Goal: Transaction & Acquisition: Purchase product/service

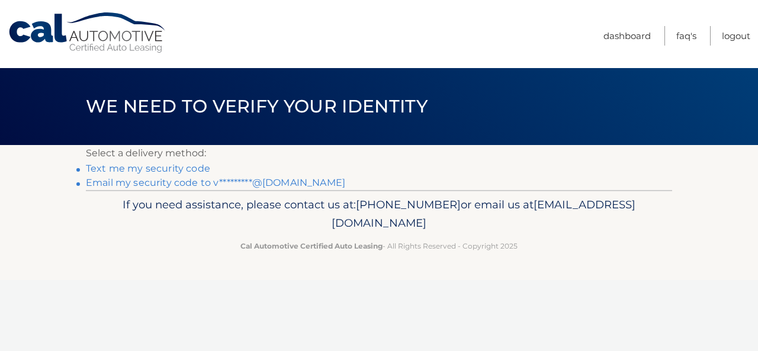
click at [187, 168] on link "Text me my security code" at bounding box center [148, 168] width 124 height 11
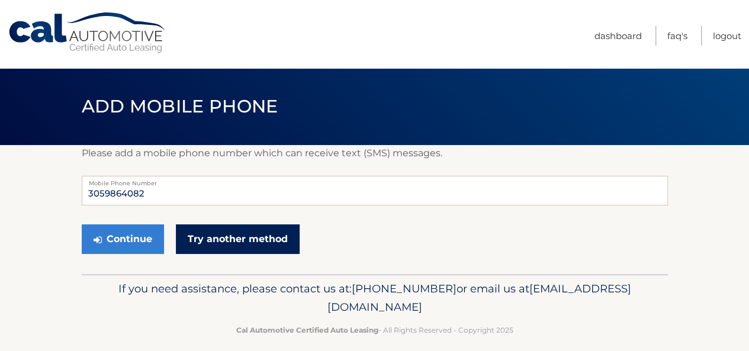
click at [226, 236] on link "Try another method" at bounding box center [238, 239] width 124 height 30
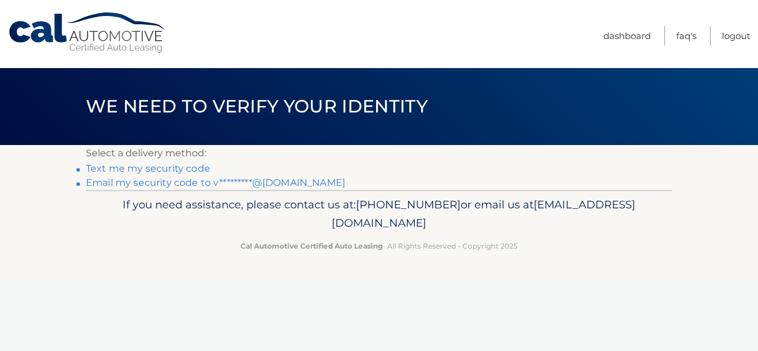
click at [181, 183] on link "Email my security code to v*********@[DOMAIN_NAME]" at bounding box center [215, 182] width 259 height 11
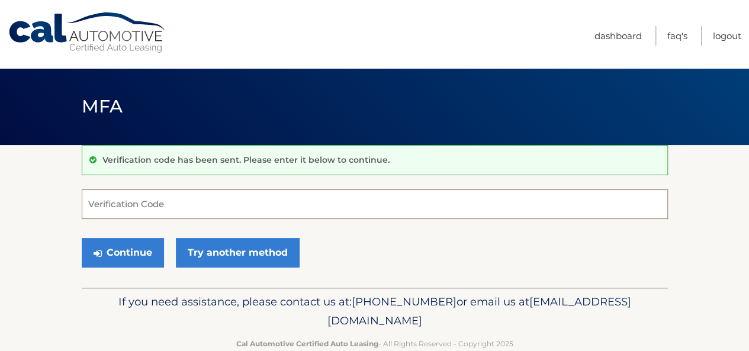
click at [147, 211] on input "Verification Code" at bounding box center [375, 204] width 586 height 30
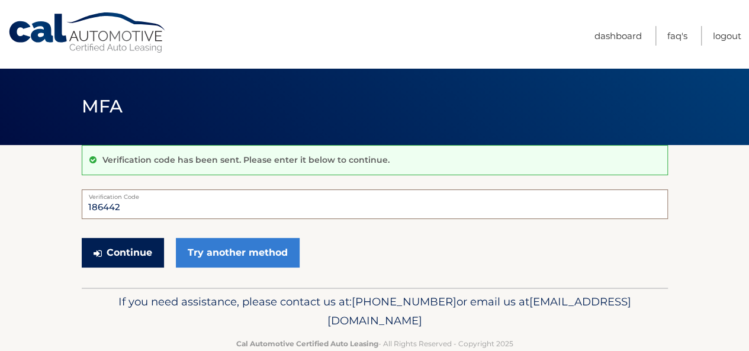
type input "186442"
click at [115, 247] on button "Continue" at bounding box center [123, 253] width 82 height 30
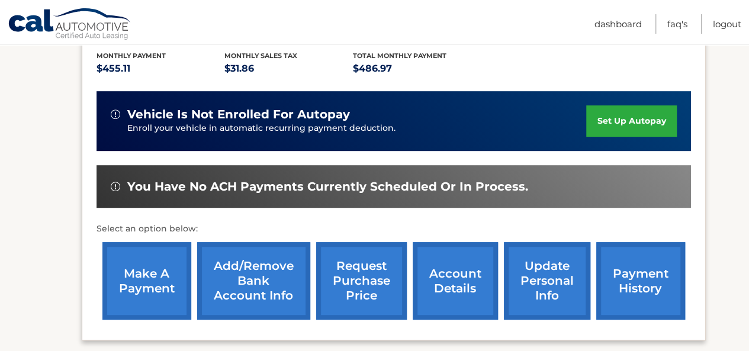
scroll to position [296, 0]
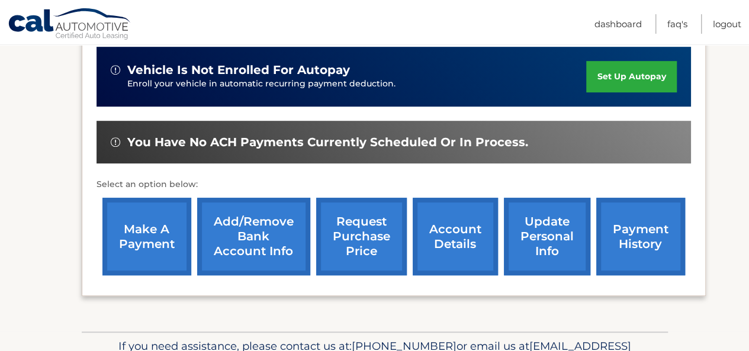
click at [153, 240] on link "make a payment" at bounding box center [146, 237] width 89 height 78
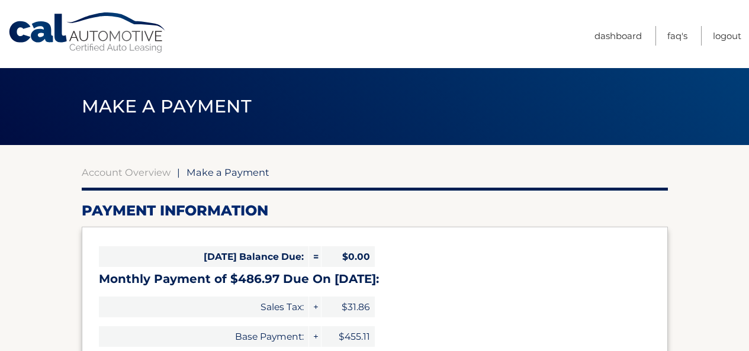
select select "NDZiMTJhNTQtMmVhZC00OWE2LWFkNTktMmUzODgzNzlmNTRh"
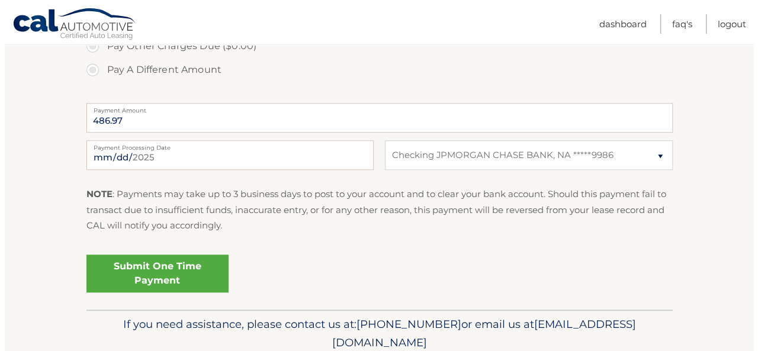
scroll to position [474, 0]
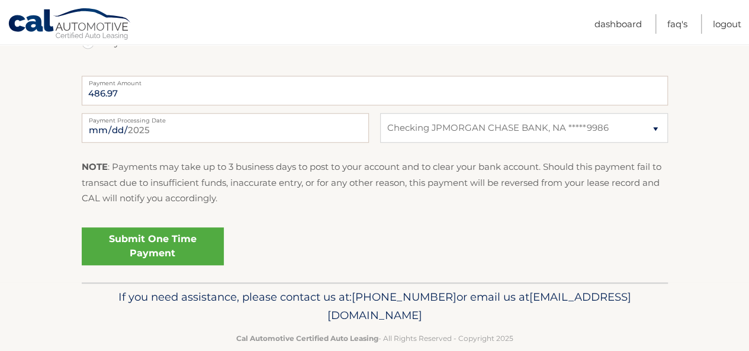
click at [139, 243] on link "Submit One Time Payment" at bounding box center [153, 246] width 142 height 38
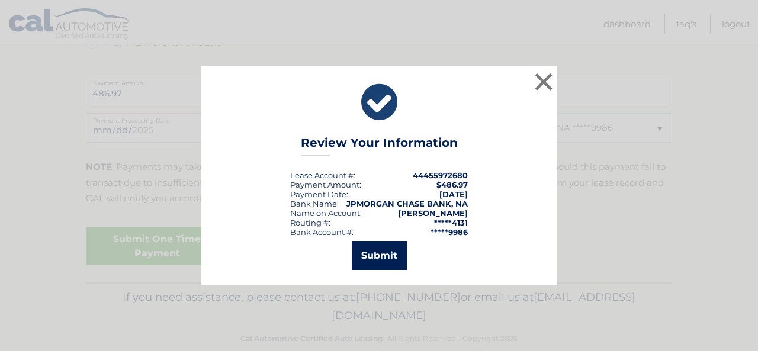
click at [369, 251] on button "Submit" at bounding box center [379, 256] width 55 height 28
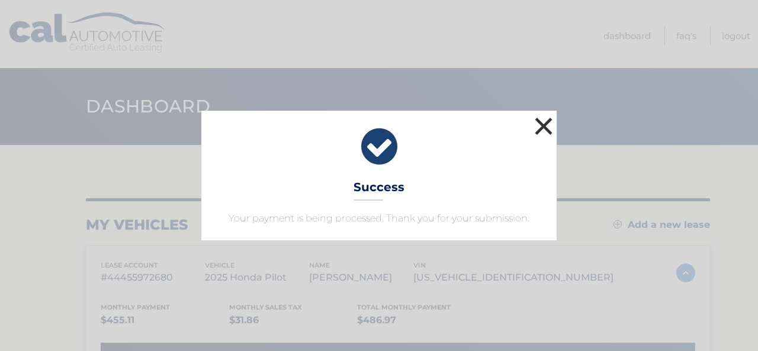
click at [545, 123] on button "×" at bounding box center [544, 126] width 24 height 24
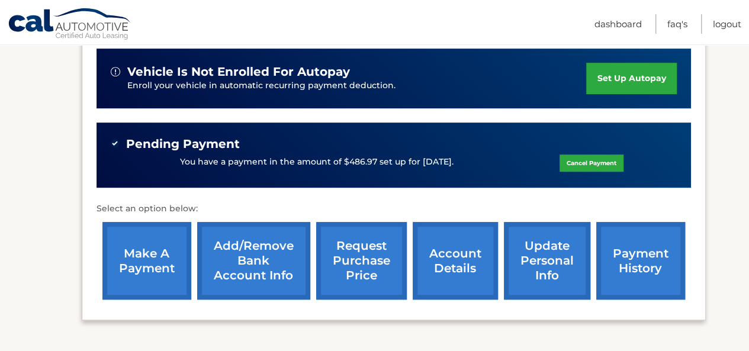
scroll to position [210, 0]
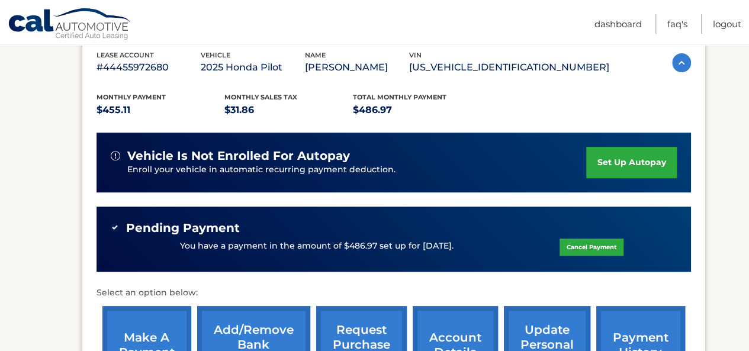
click at [305, 242] on p "You have a payment in the amount of $486.97 set up for [DATE]." at bounding box center [317, 246] width 274 height 13
click at [724, 24] on link "Logout" at bounding box center [727, 24] width 28 height 20
